Goal: Information Seeking & Learning: Learn about a topic

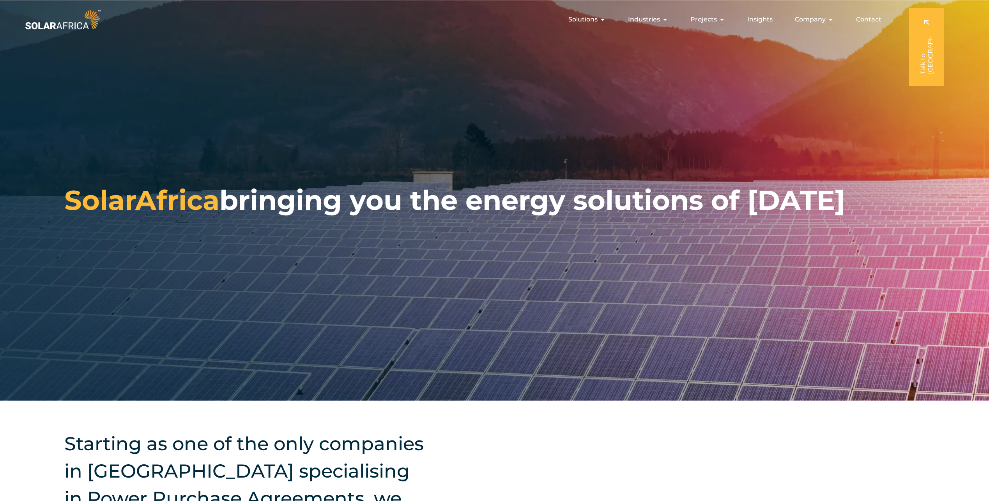
click at [701, 19] on span "Projects" at bounding box center [703, 19] width 27 height 9
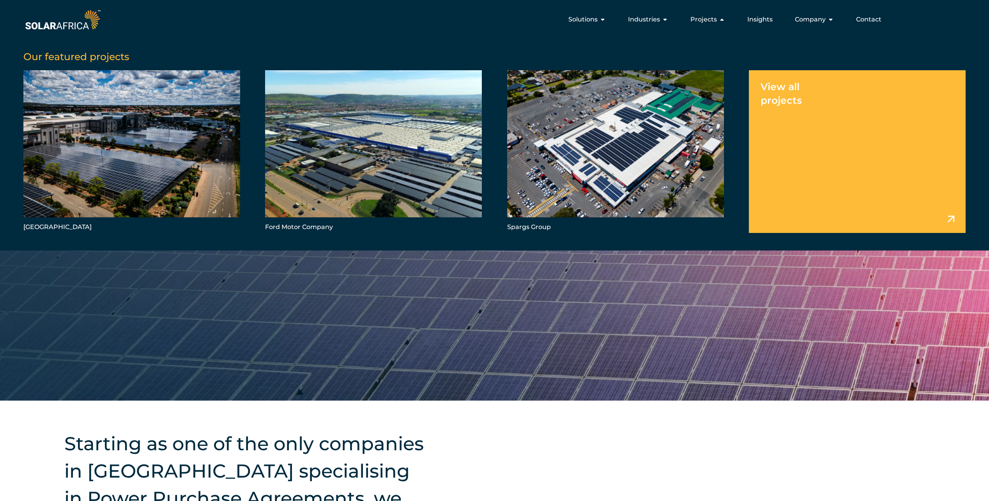
click at [782, 106] on link "Menu" at bounding box center [857, 151] width 217 height 163
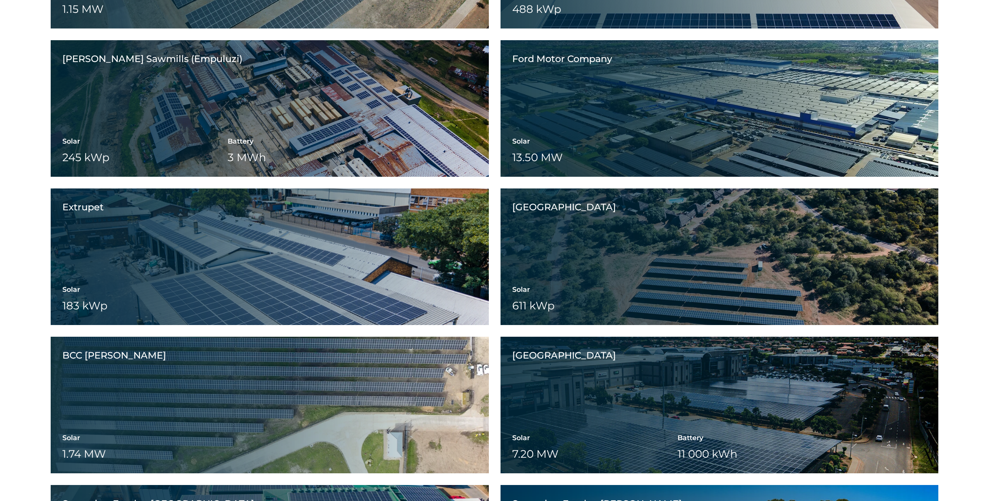
scroll to position [1485, 0]
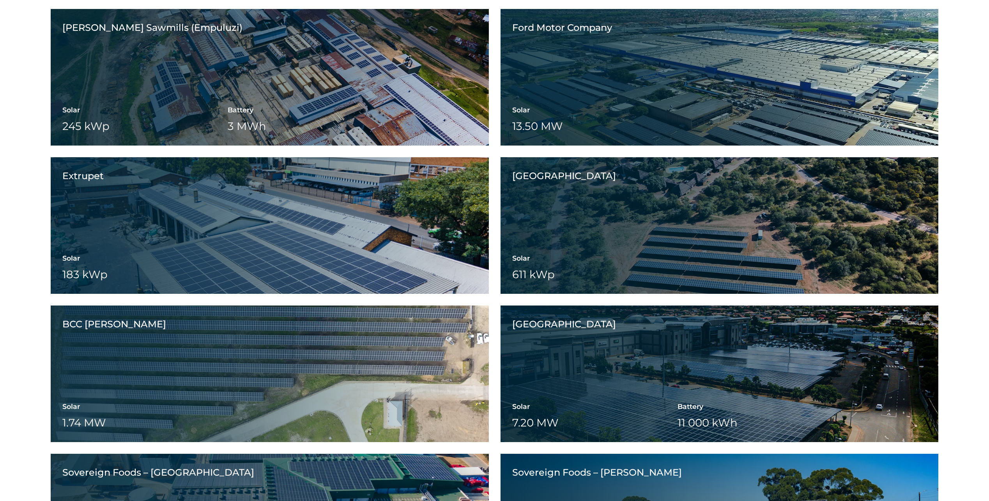
drag, startPoint x: 987, startPoint y: 345, endPoint x: 987, endPoint y: 359, distance: 14.4
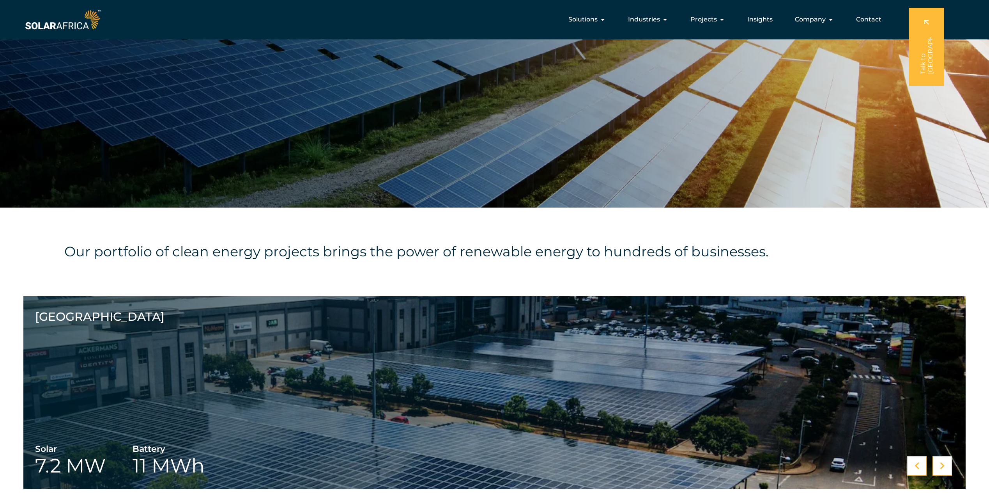
scroll to position [0, 0]
